Goal: Task Accomplishment & Management: Complete application form

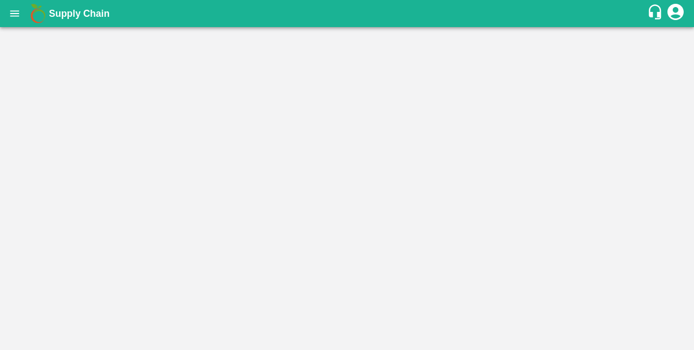
click at [326, 184] on main at bounding box center [347, 188] width 694 height 323
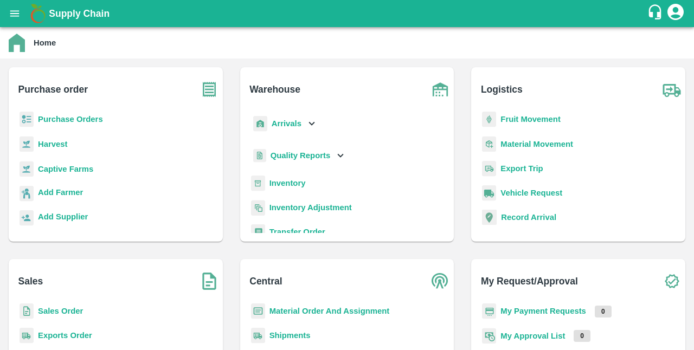
click at [74, 168] on b "Captive Farms" at bounding box center [65, 169] width 55 height 9
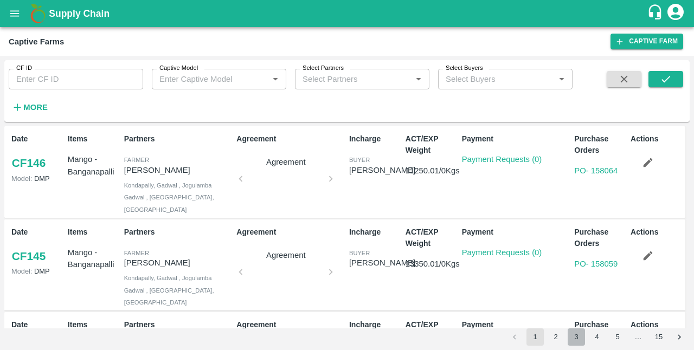
click at [572, 329] on button "3" at bounding box center [576, 337] width 17 height 17
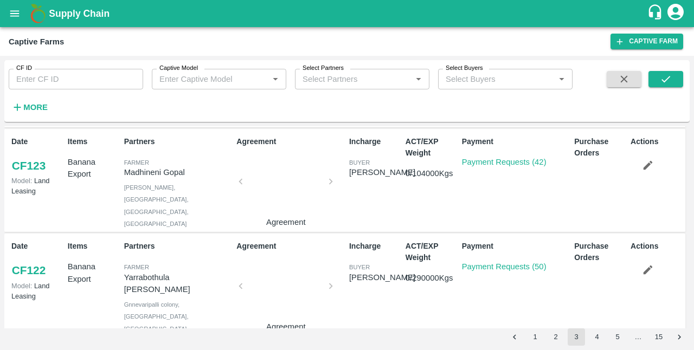
scroll to position [313, 0]
click at [476, 157] on link "Payment Requests (42)" at bounding box center [504, 161] width 85 height 9
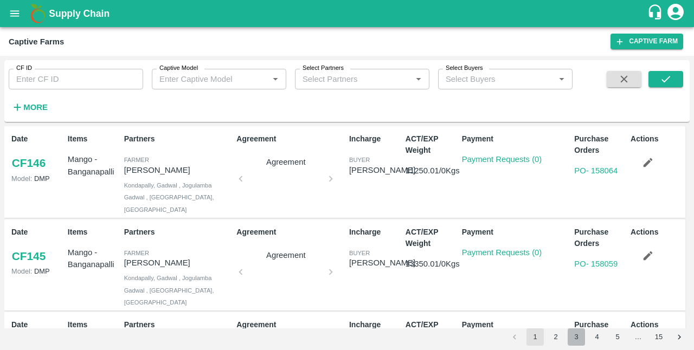
click at [573, 336] on button "3" at bounding box center [576, 337] width 17 height 17
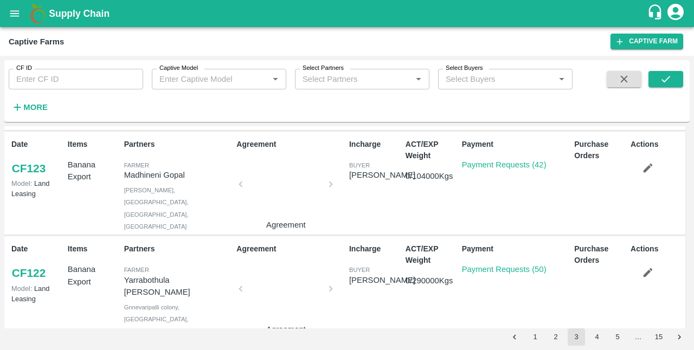
scroll to position [326, 0]
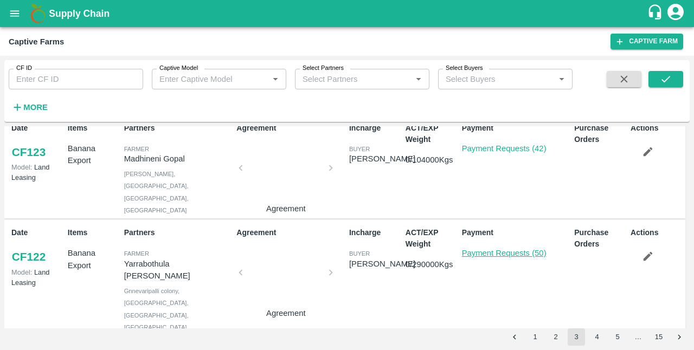
click at [503, 249] on link "Payment Requests (50)" at bounding box center [504, 253] width 85 height 9
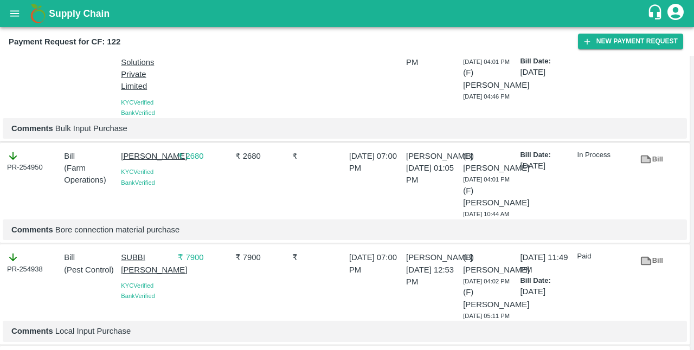
scroll to position [672, 0]
click at [394, 174] on p "[DATE] 07:00 PM" at bounding box center [375, 162] width 53 height 24
click at [614, 39] on button "New Payment Request" at bounding box center [630, 42] width 105 height 16
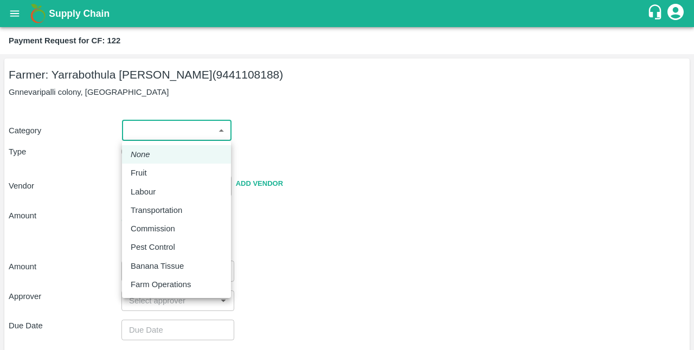
click at [223, 134] on body "Supply Chain Payment Request for CF: 122 Farmer: Yarrabothula Sai Teja Reddy (9…" at bounding box center [347, 175] width 694 height 350
click at [161, 280] on p "Farm Operations" at bounding box center [161, 285] width 60 height 12
type input "37"
radio input "false"
radio input "true"
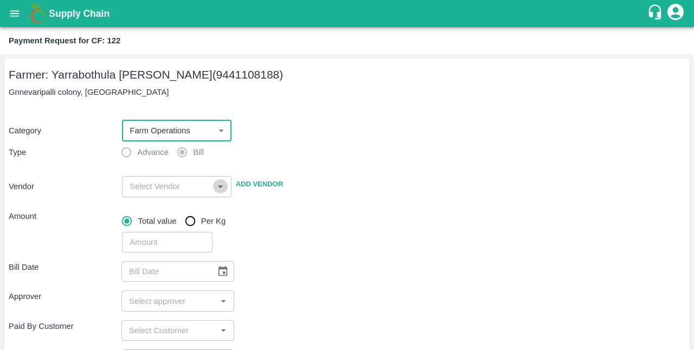
click at [217, 190] on icon "Open" at bounding box center [220, 187] width 12 height 12
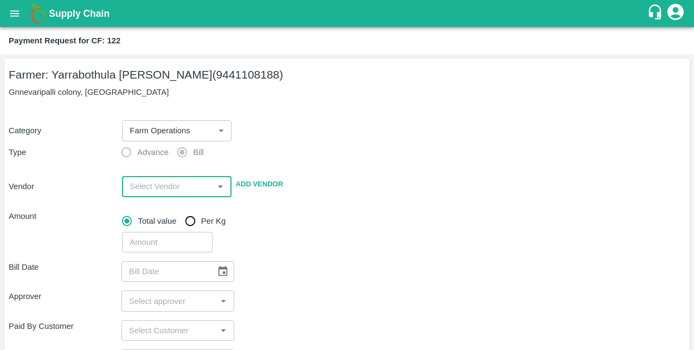
click at [169, 187] on input "input" at bounding box center [167, 186] width 85 height 14
click at [180, 154] on label "Bill" at bounding box center [187, 153] width 33 height 22
click at [176, 189] on input "input" at bounding box center [167, 186] width 85 height 14
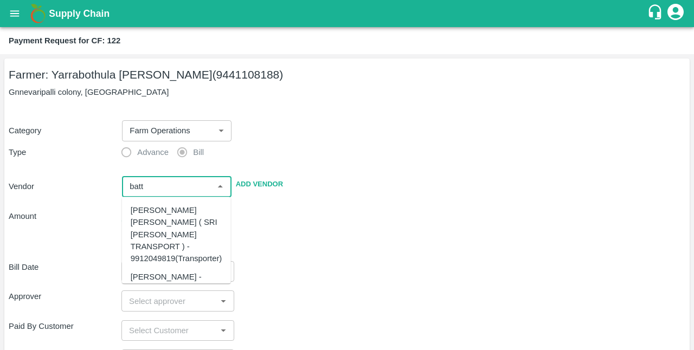
type input "batt"
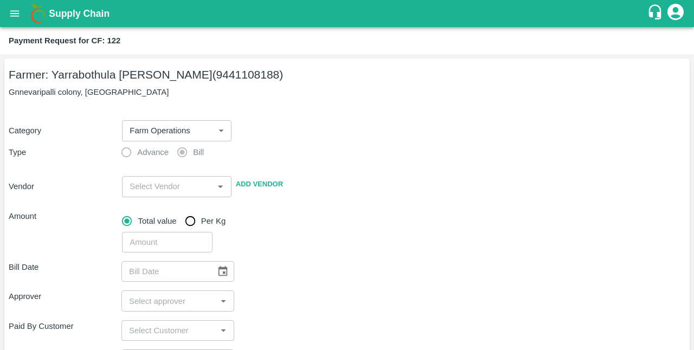
click at [296, 266] on div "Bill Date ​" at bounding box center [347, 271] width 677 height 21
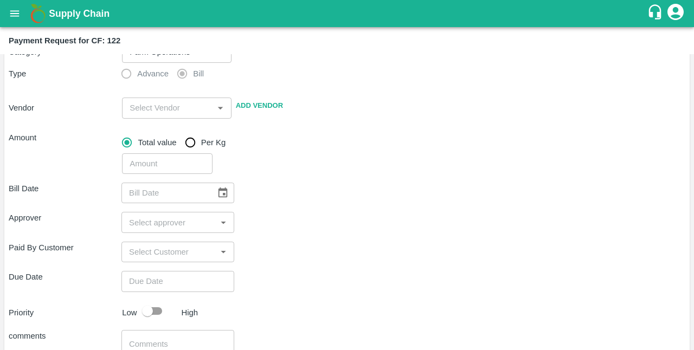
scroll to position [82, 0]
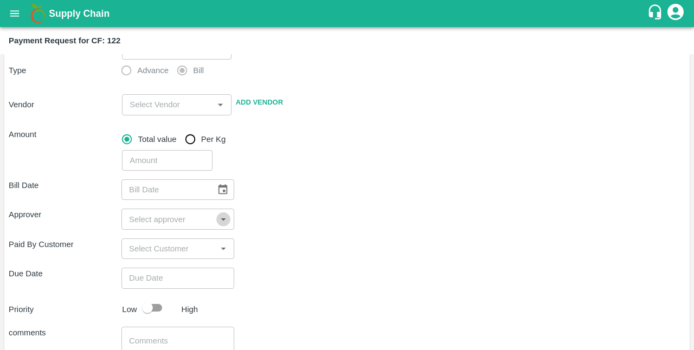
click at [222, 223] on icon "Open" at bounding box center [223, 220] width 12 height 12
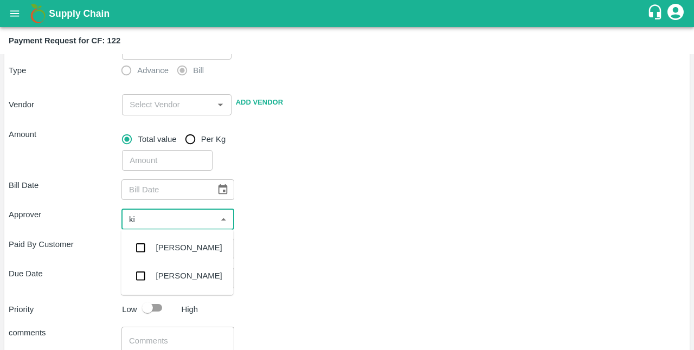
type input "ki"
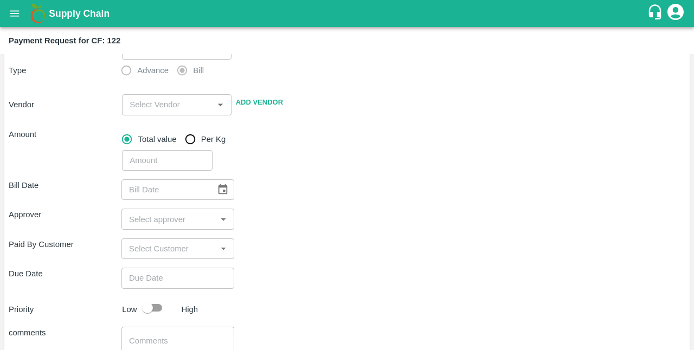
click at [298, 294] on div "Bill Date ​ Approver ​ Paid By Customer ​ Due Date ​ Priority Low High comments…" at bounding box center [347, 297] width 677 height 252
click at [224, 248] on icon "Open" at bounding box center [223, 249] width 12 height 12
click at [181, 243] on input "input" at bounding box center [169, 249] width 88 height 14
click at [172, 247] on input "input" at bounding box center [169, 249] width 88 height 14
type input "s"
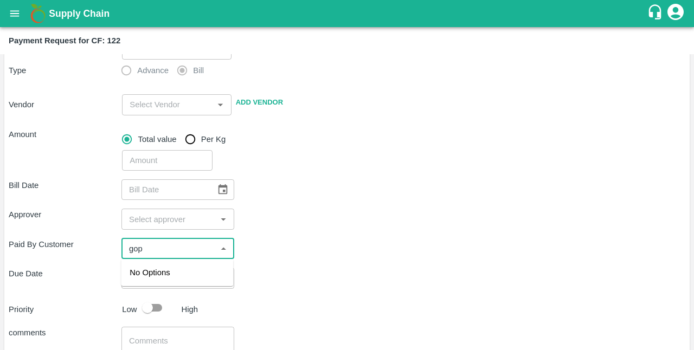
click at [204, 247] on input "input" at bounding box center [169, 249] width 88 height 14
type input "g"
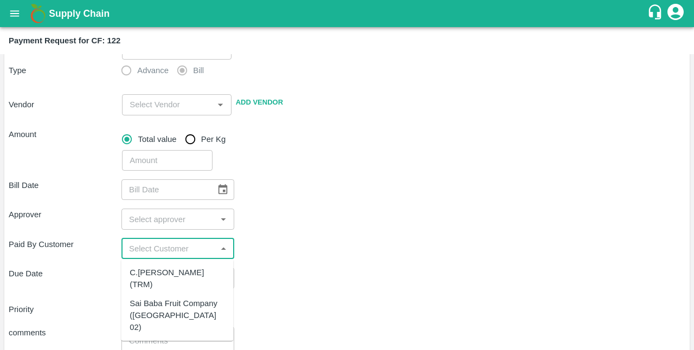
click at [350, 321] on div "Bill Date ​ Approver ​ Paid By Customer ​ Due Date ​ Priority Low High comments…" at bounding box center [347, 297] width 677 height 252
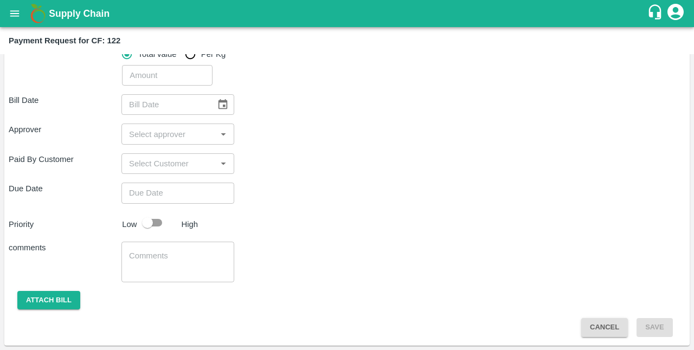
scroll to position [0, 0]
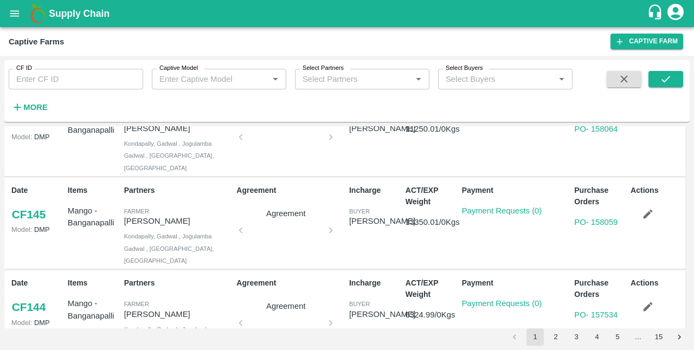
scroll to position [73, 0]
